Goal: Task Accomplishment & Management: Use online tool/utility

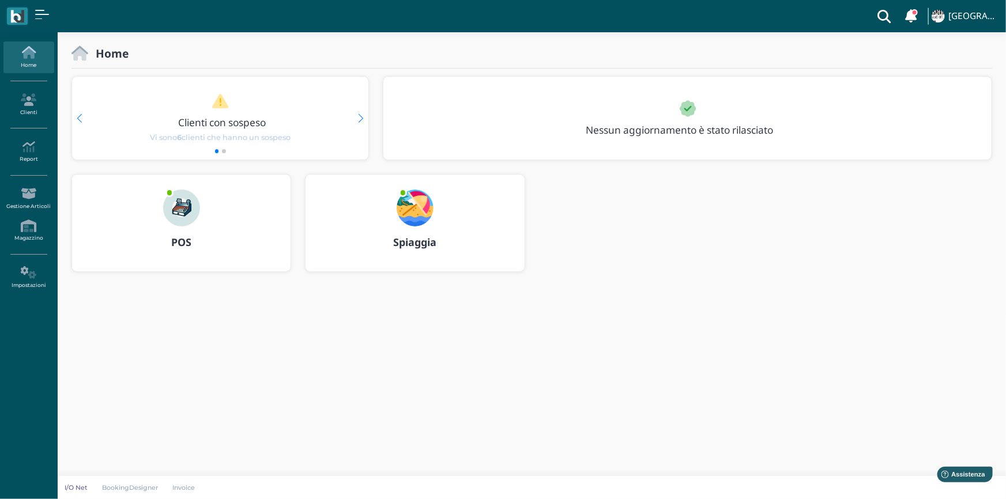
click at [426, 202] on img at bounding box center [415, 208] width 37 height 37
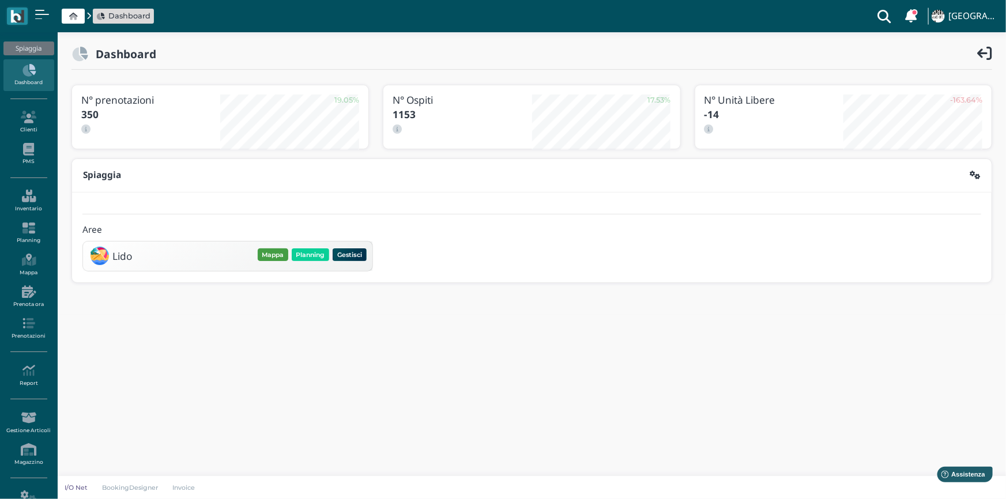
click at [272, 253] on button "Mappa" at bounding box center [273, 254] width 31 height 13
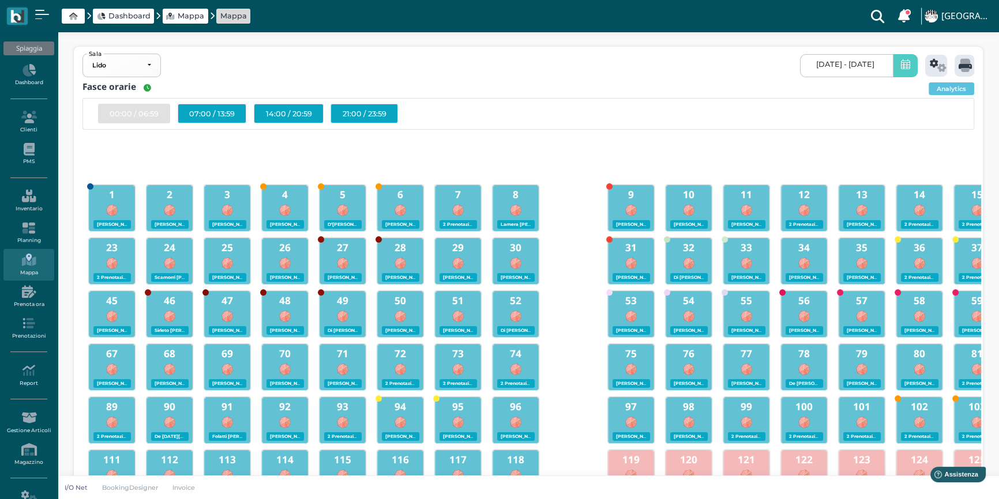
click at [836, 63] on span "23/08/2025 - 23/08/2025" at bounding box center [845, 64] width 58 height 9
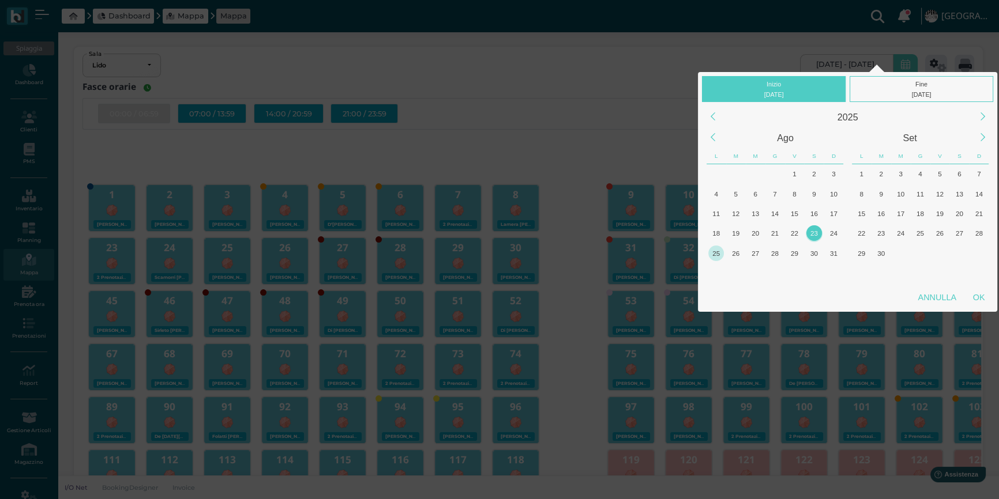
click at [721, 250] on div "25" at bounding box center [716, 254] width 16 height 16
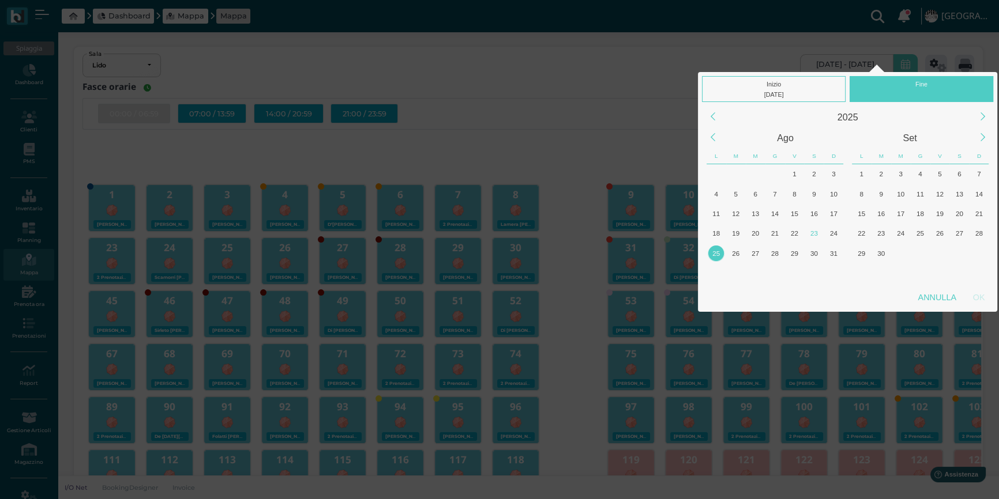
click at [721, 250] on div "25" at bounding box center [716, 254] width 16 height 16
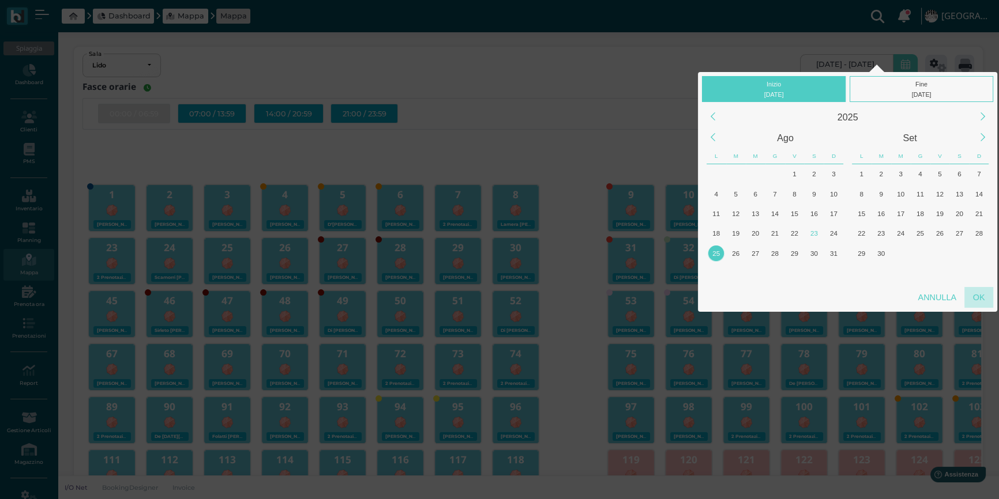
click at [978, 297] on div "OK" at bounding box center [978, 297] width 29 height 21
type input "25/08/2025 - 25/08/2025"
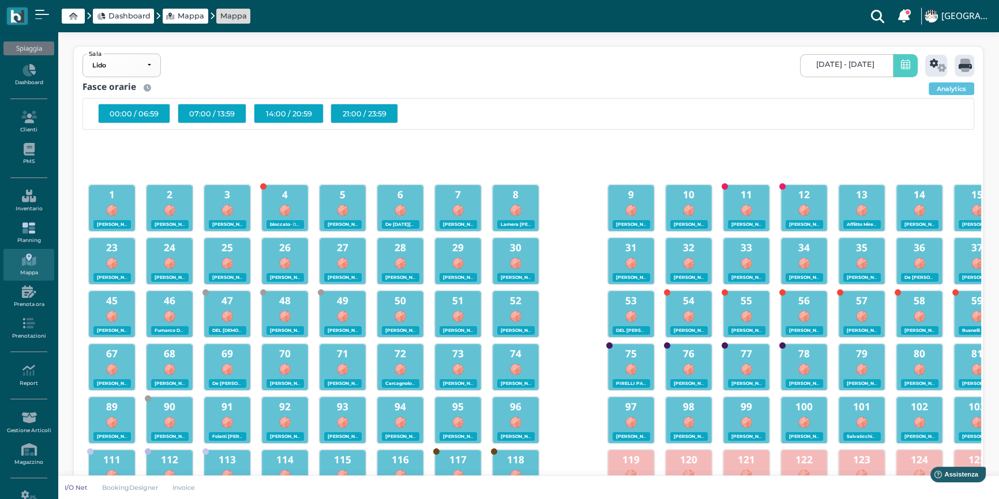
click at [34, 239] on link "Planning" at bounding box center [28, 233] width 50 height 32
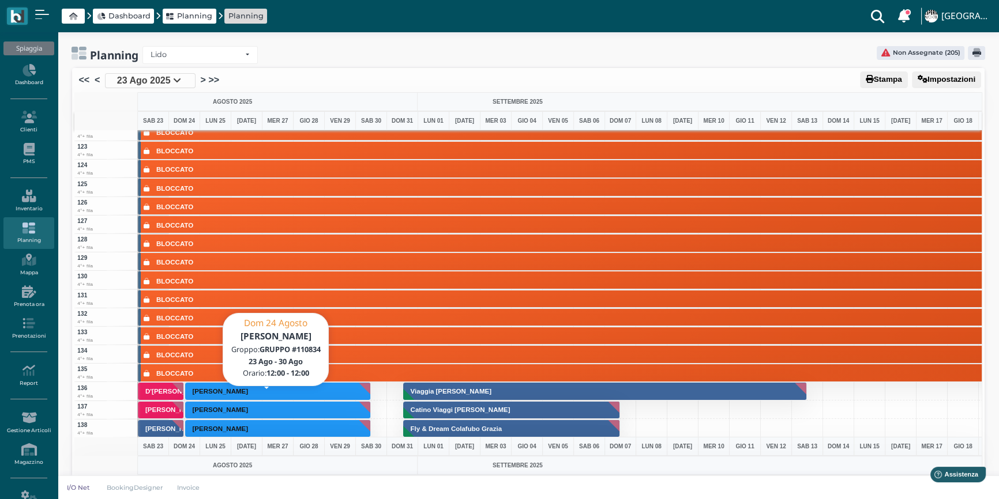
scroll to position [2306, 0]
